Goal: Task Accomplishment & Management: Complete application form

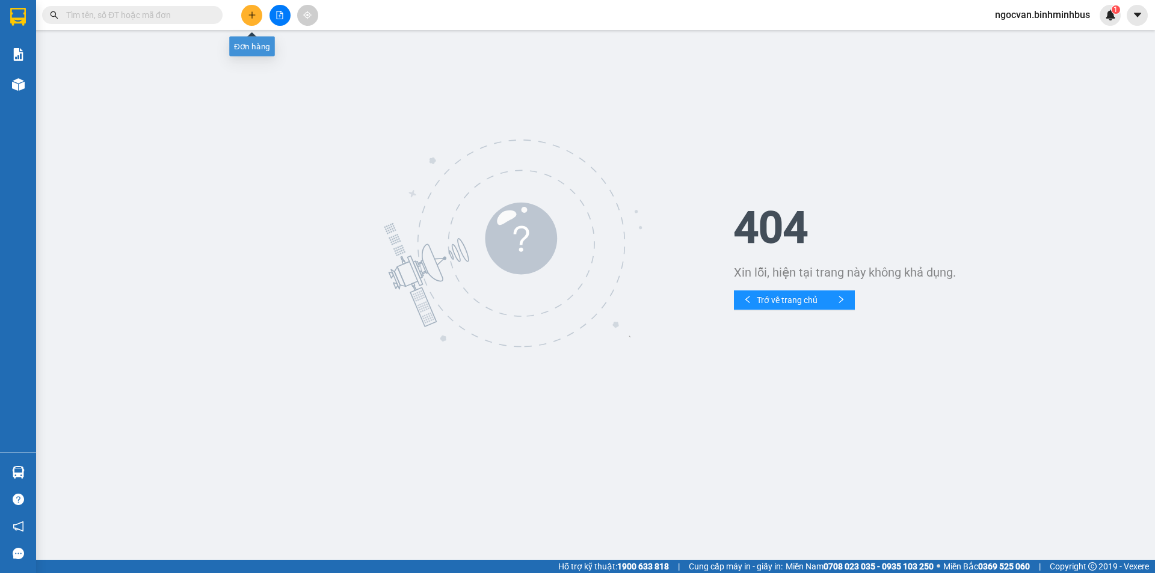
drag, startPoint x: 251, startPoint y: 16, endPoint x: 301, endPoint y: 164, distance: 156.5
click at [301, 164] on section "Kết quả tìm kiếm ( 0 ) Bộ lọc No Data ngocvan.binhminhbus 1 Báo cáo Kho hàng mớ…" at bounding box center [577, 286] width 1155 height 573
click at [1073, 16] on span "ngocvan.binhminhbus" at bounding box center [1042, 14] width 114 height 15
click at [1023, 41] on span "Đăng xuất" at bounding box center [1047, 37] width 90 height 13
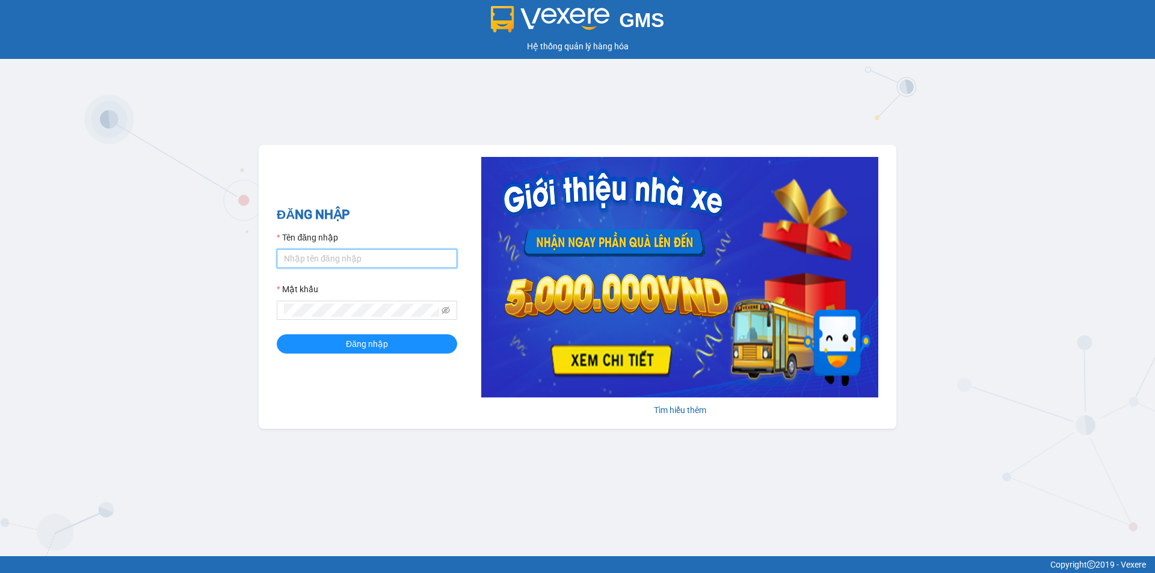
click at [362, 251] on input "Tên đăng nhập" at bounding box center [367, 258] width 180 height 19
type input "ly.binhminhbus"
click at [277, 334] on button "Đăng nhập" at bounding box center [367, 343] width 180 height 19
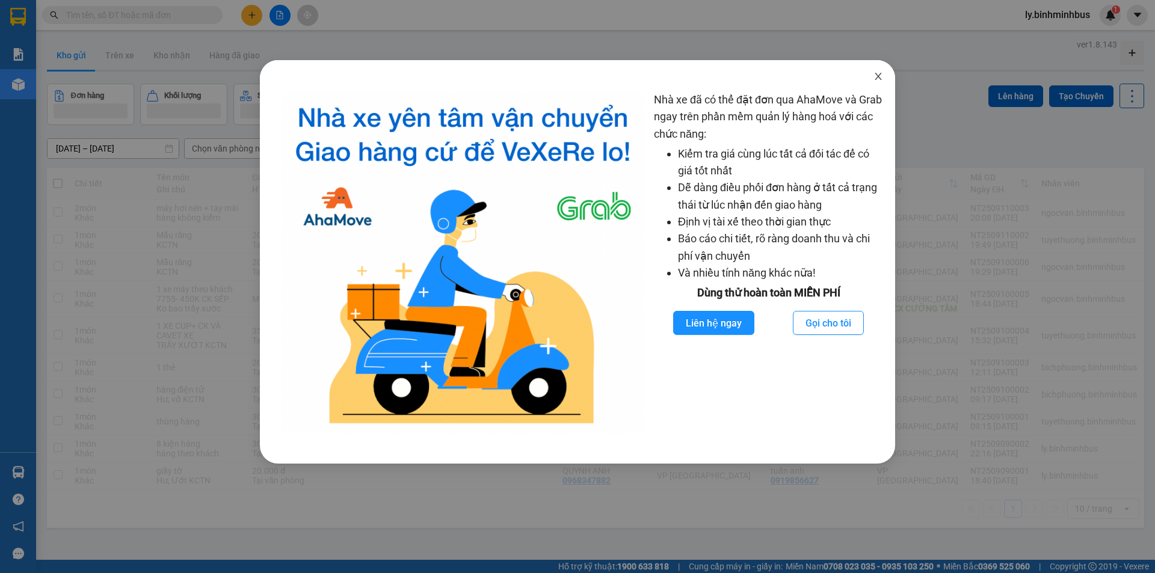
click at [874, 82] on span "Close" at bounding box center [878, 77] width 34 height 34
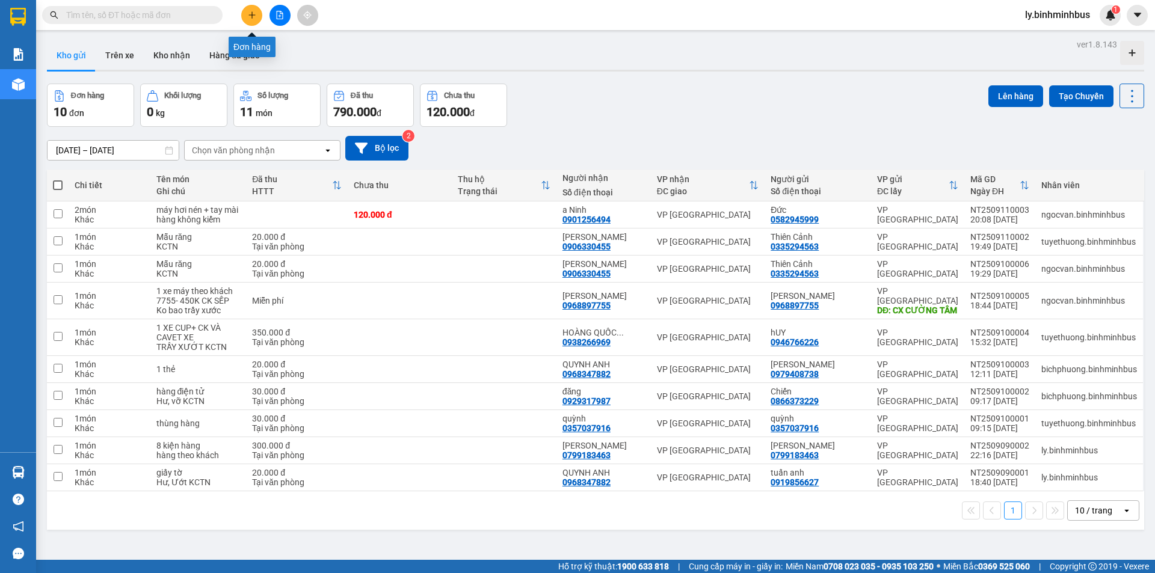
click at [252, 14] on icon "plus" at bounding box center [251, 14] width 1 height 7
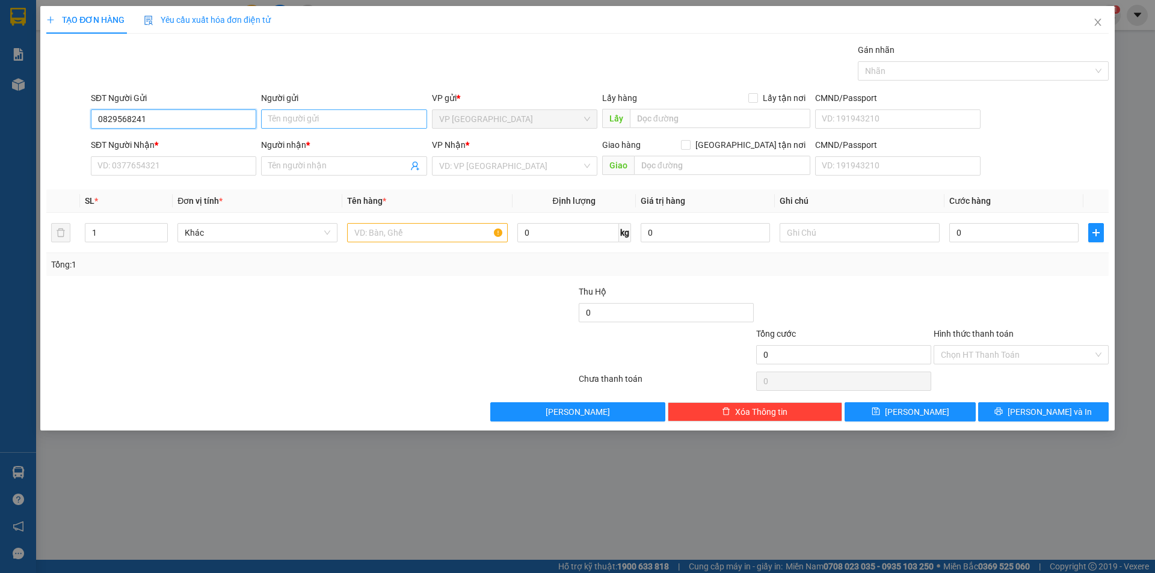
type input "0829568241"
click at [299, 123] on input "Người gửi" at bounding box center [343, 118] width 165 height 19
type input "Văn"
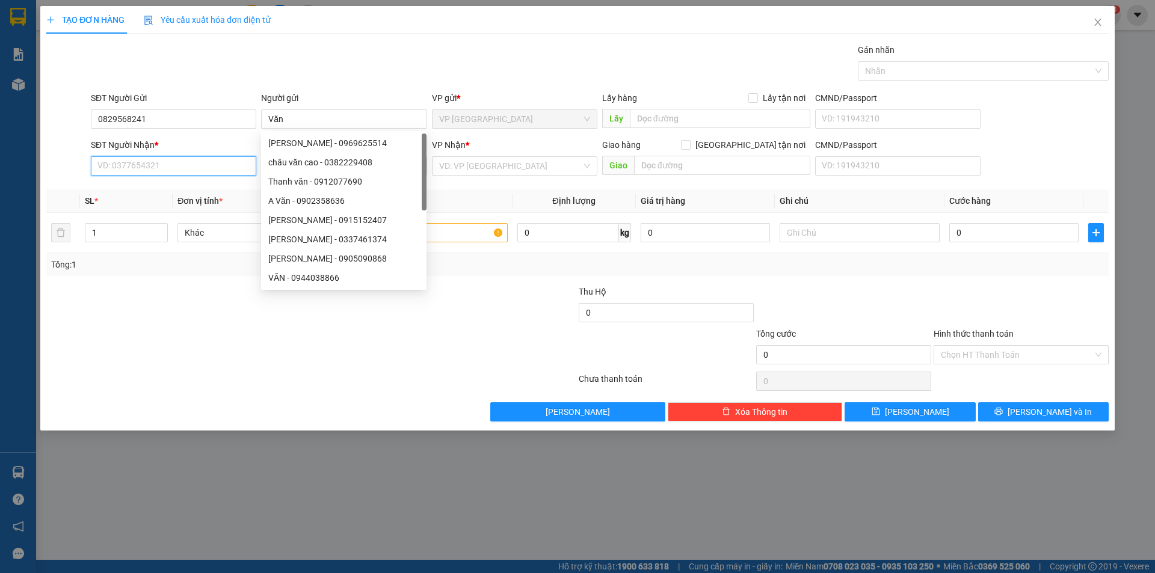
click at [213, 162] on input "SĐT Người Nhận *" at bounding box center [173, 165] width 165 height 19
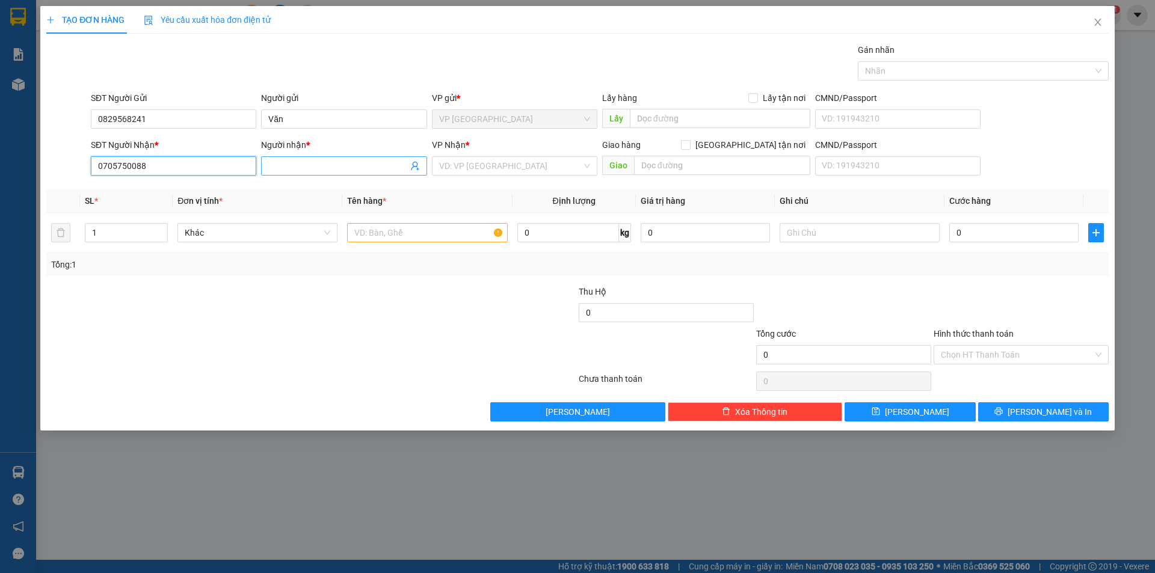
type input "0705750088"
click at [350, 165] on input "Người nhận *" at bounding box center [337, 165] width 139 height 13
type input "Vị"
click at [152, 189] on div "Transit Pickup Surcharge Ids Transit Deliver Surcharge Ids Transit Deliver Surc…" at bounding box center [577, 232] width 1062 height 378
click at [484, 171] on input "search" at bounding box center [510, 166] width 143 height 18
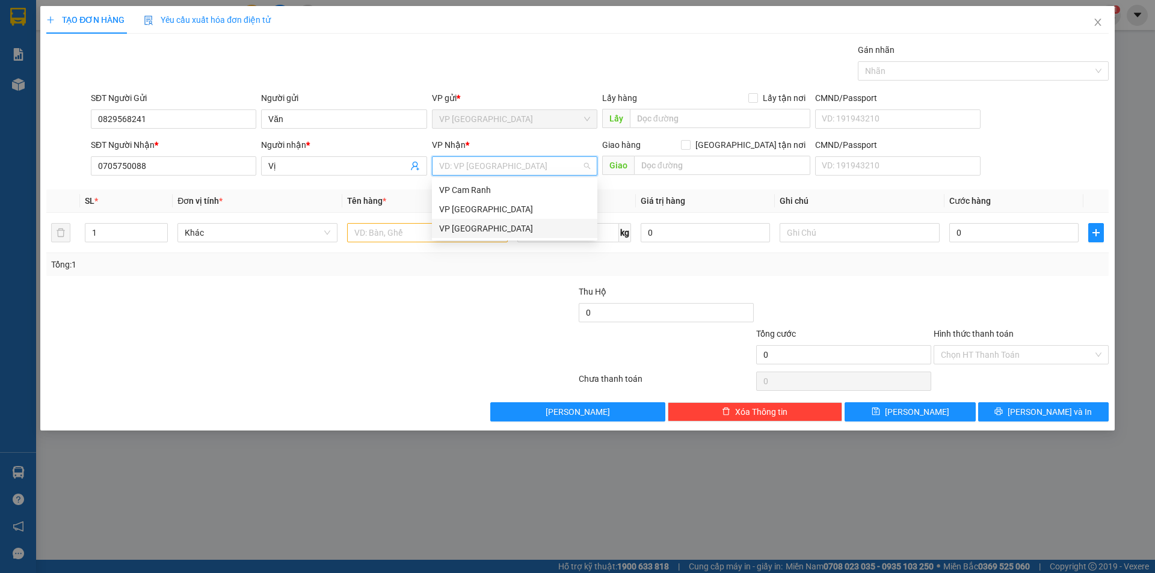
click at [489, 228] on div "VP [GEOGRAPHIC_DATA]" at bounding box center [514, 228] width 151 height 13
click at [385, 236] on input "text" at bounding box center [427, 232] width 160 height 19
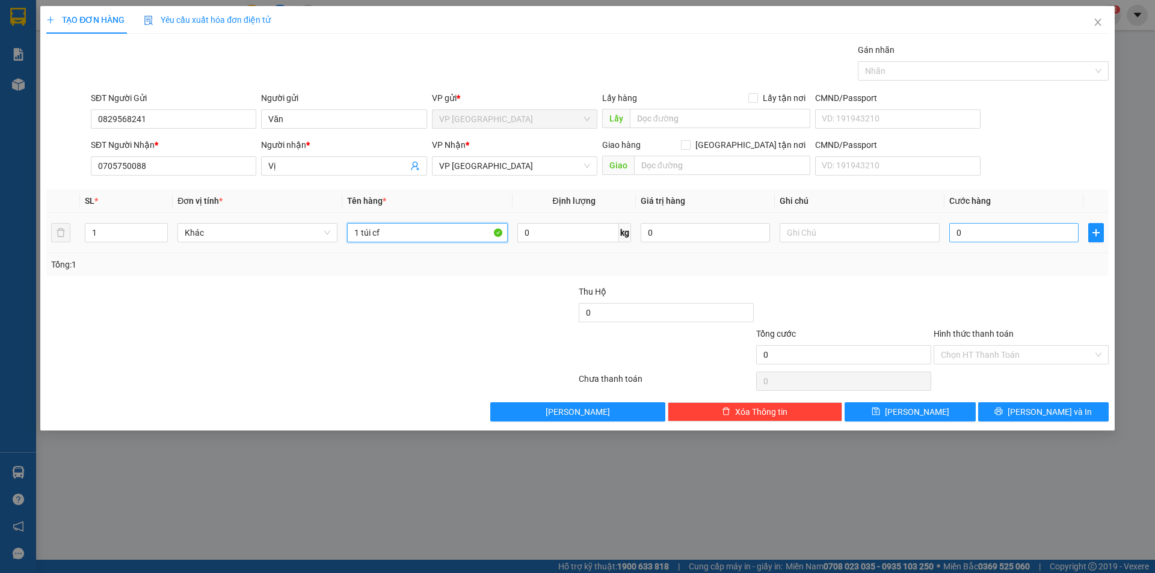
type input "1 túi cf"
click at [972, 235] on input "0" at bounding box center [1013, 232] width 129 height 19
click at [863, 226] on input "text" at bounding box center [859, 232] width 160 height 19
type input "h"
type input "hư hỏng KCTN"
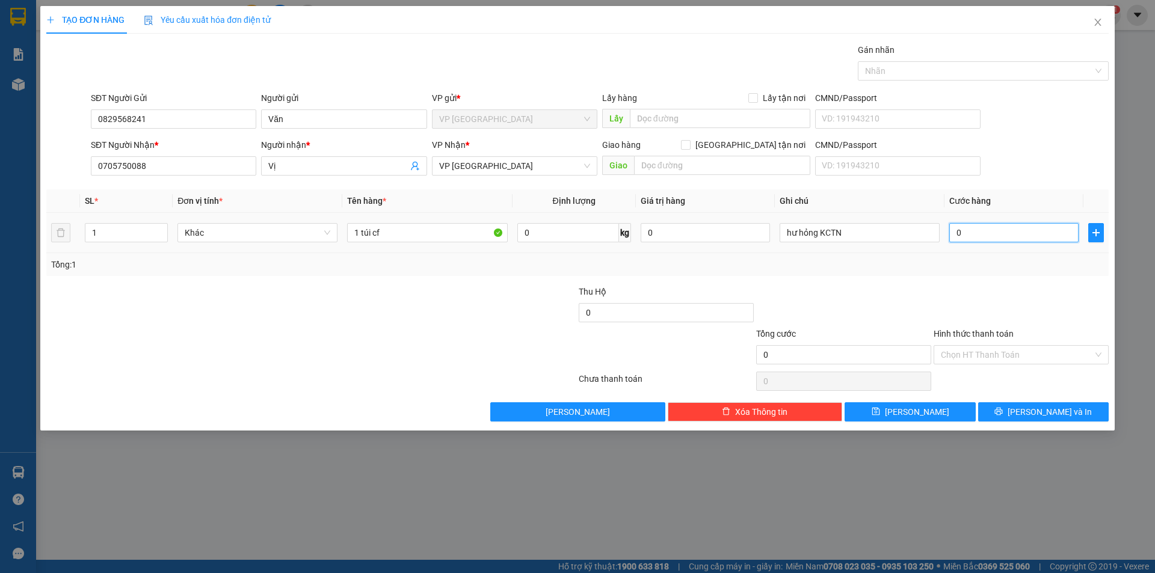
click at [991, 230] on input "0" at bounding box center [1013, 232] width 129 height 19
type input "4"
type input "40"
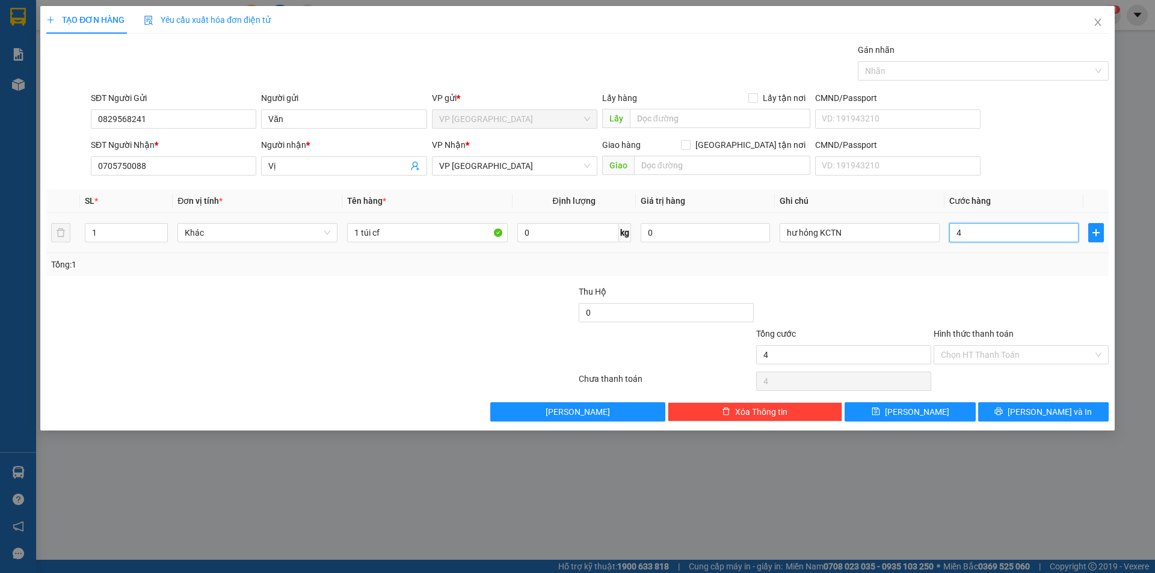
type input "40"
type input "400"
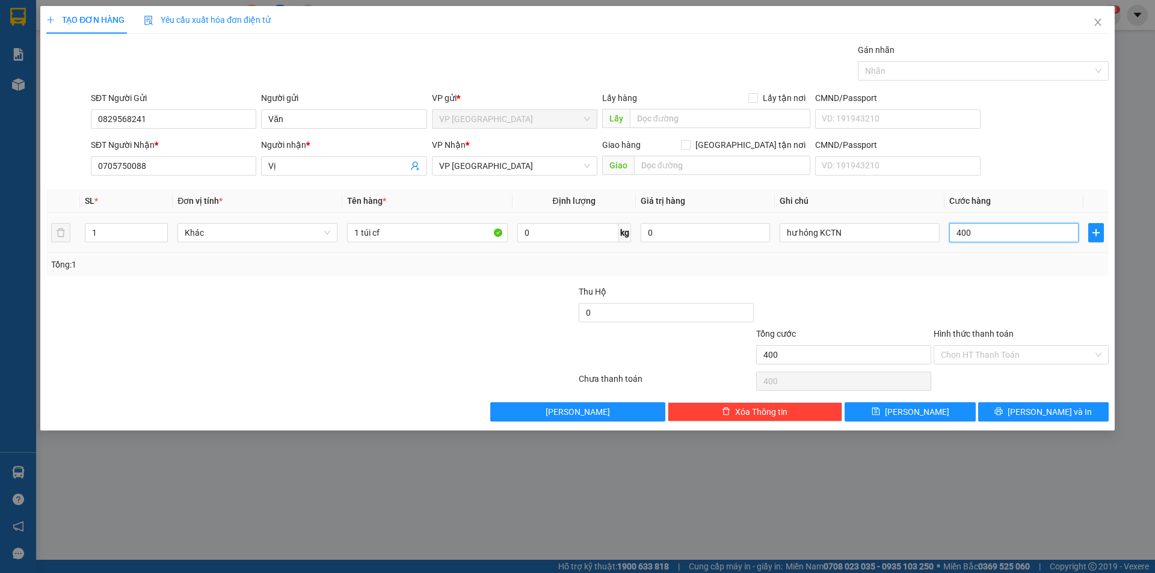
type input "4.000"
type input "40.000"
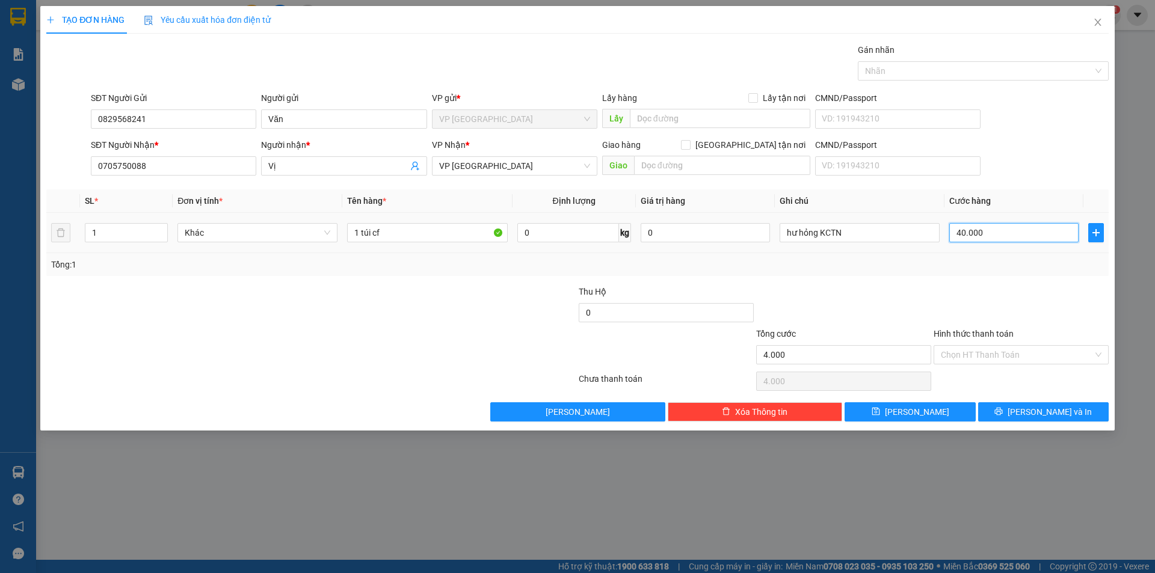
type input "40.000"
click at [1025, 360] on input "Hình thức thanh toán" at bounding box center [1016, 355] width 152 height 18
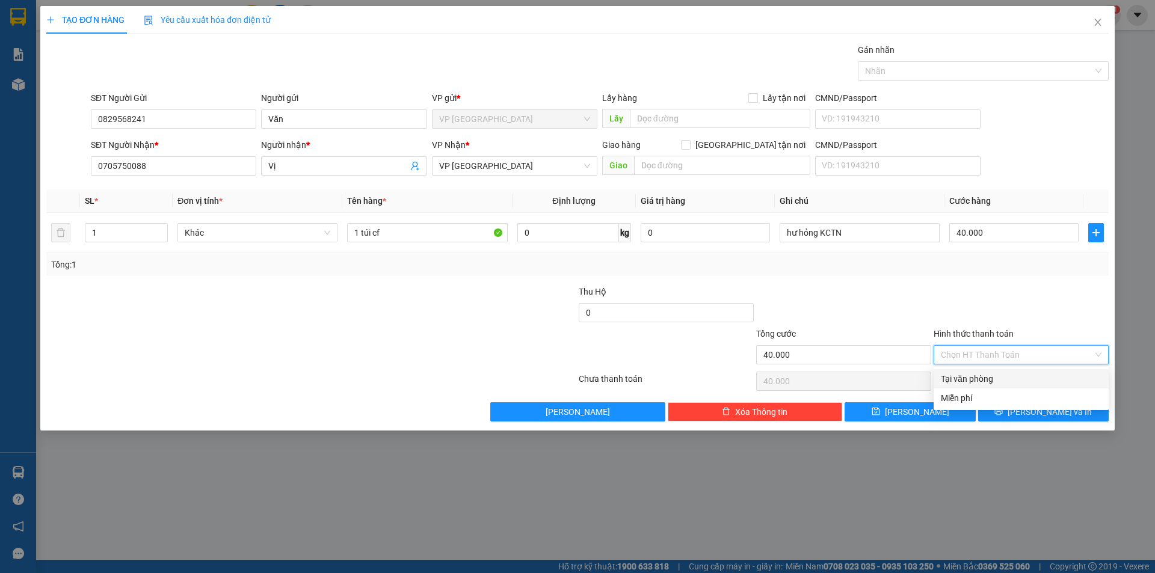
click at [1008, 375] on div "Tại văn phòng" at bounding box center [1020, 378] width 161 height 13
type input "0"
click at [459, 365] on div at bounding box center [488, 348] width 177 height 42
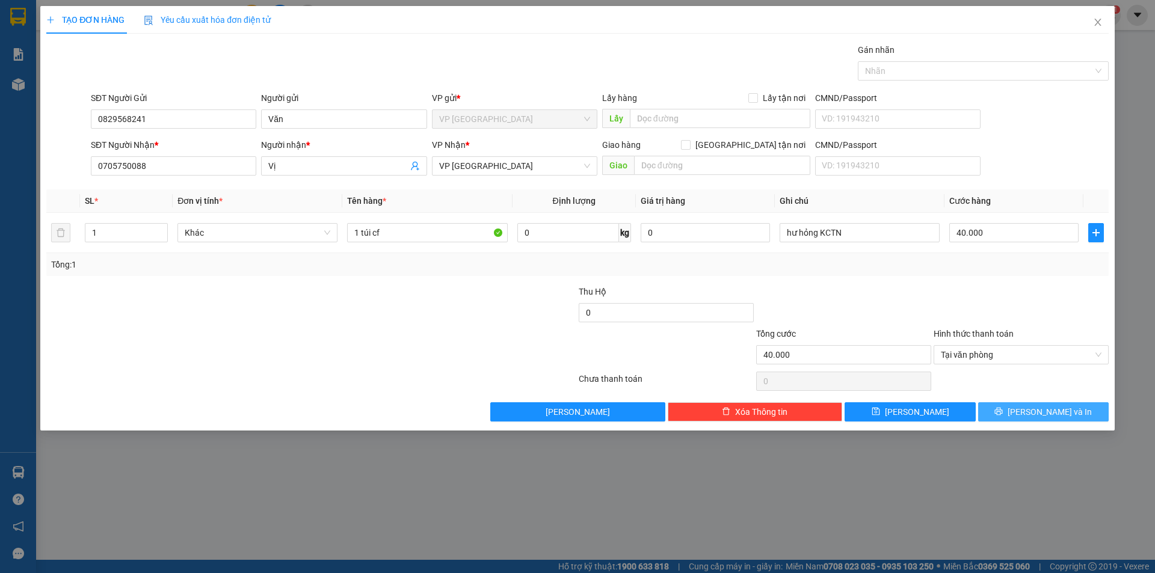
click at [1013, 411] on button "[PERSON_NAME] và In" at bounding box center [1043, 411] width 130 height 19
